Goal: Use online tool/utility: Utilize a website feature to perform a specific function

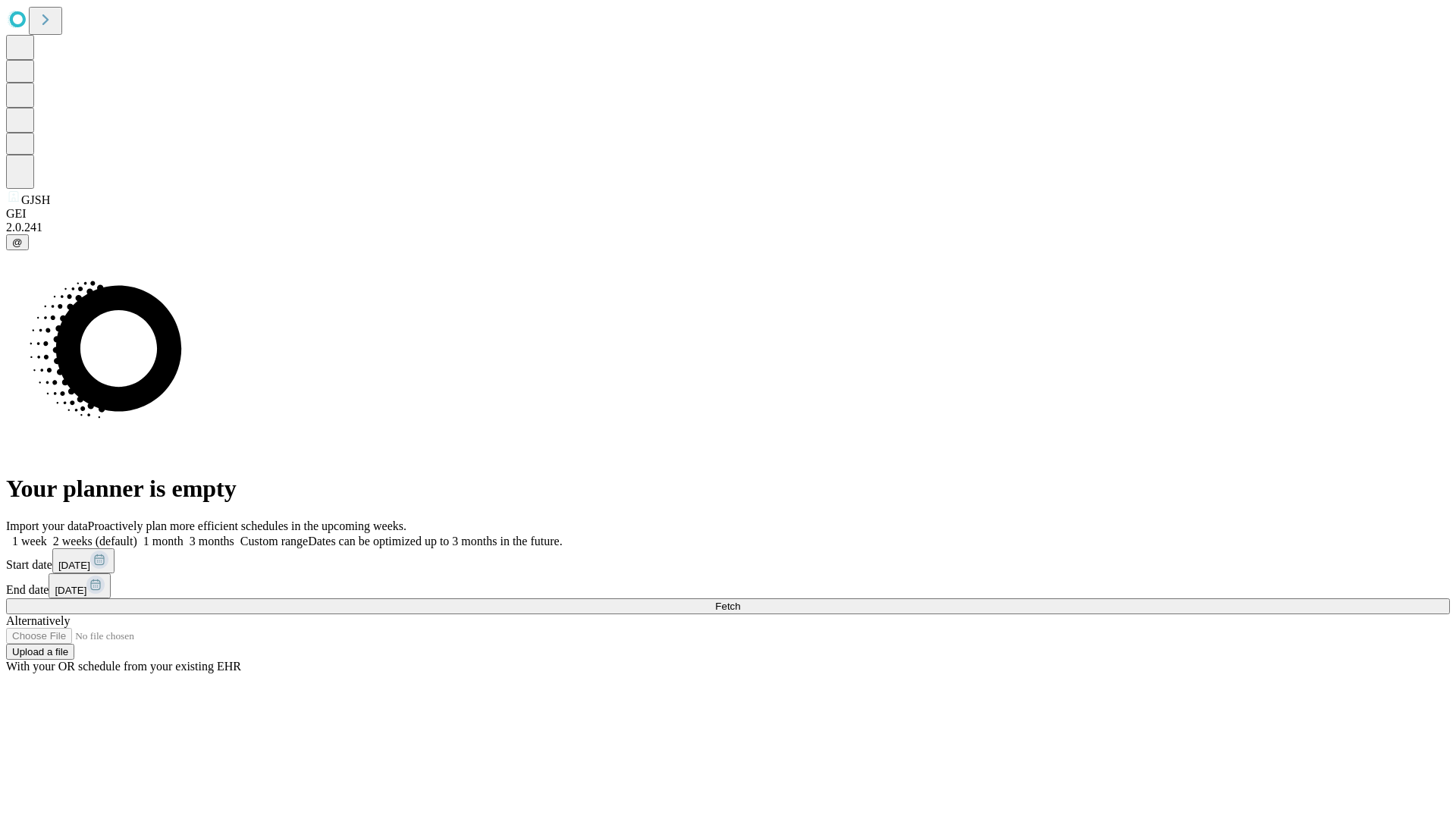
click at [740, 601] on span "Fetch" at bounding box center [727, 607] width 25 height 11
